Goal: Task Accomplishment & Management: Manage account settings

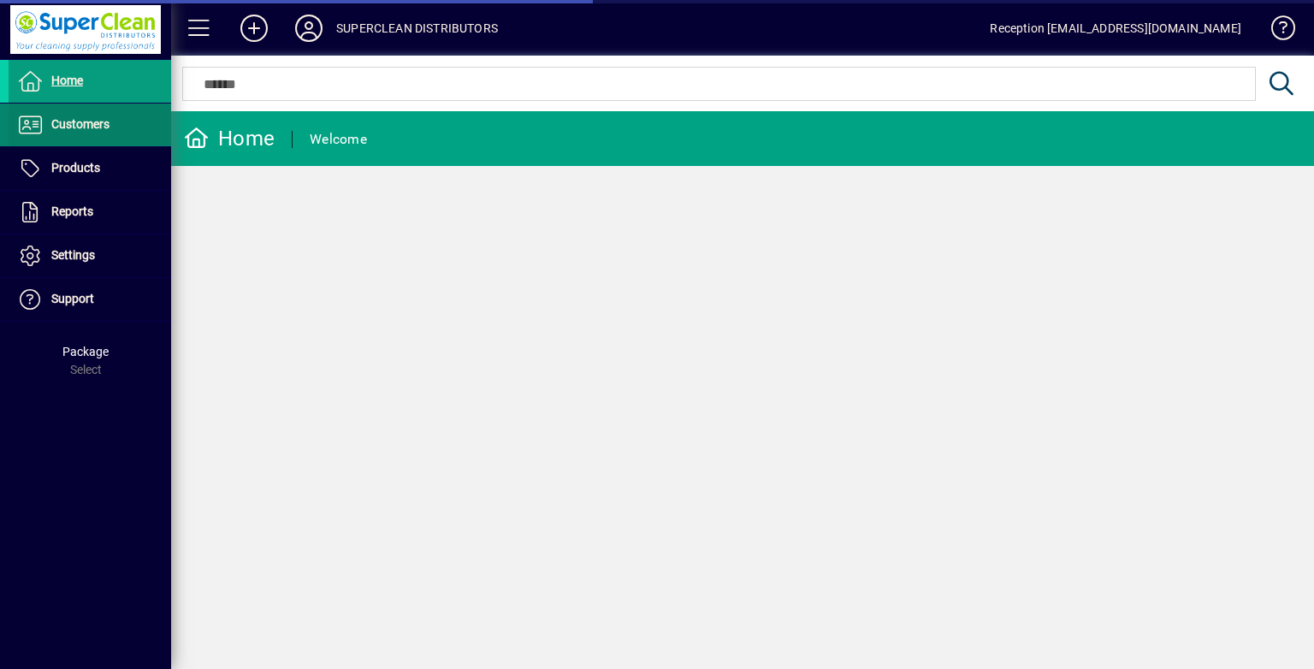
click at [91, 109] on span at bounding box center [90, 124] width 162 height 41
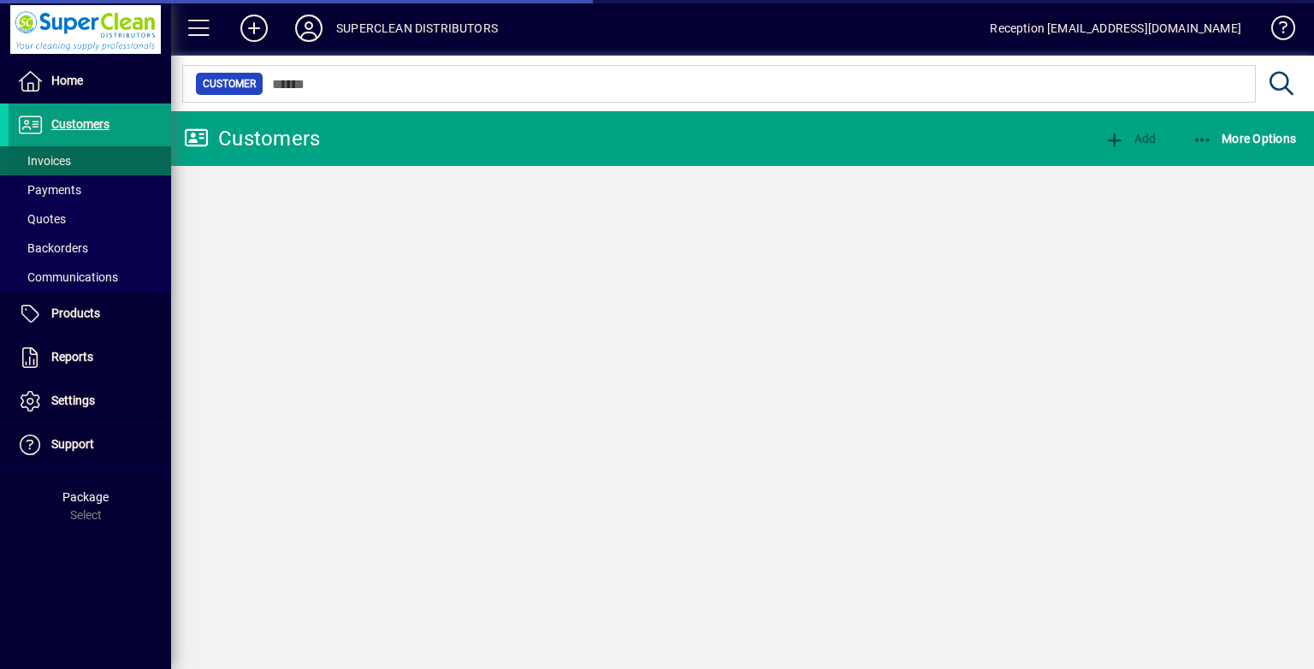
click at [69, 156] on span "Invoices" at bounding box center [44, 161] width 54 height 14
